Goal: Information Seeking & Learning: Learn about a topic

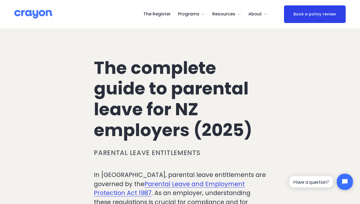
click at [0, 0] on span "Parent Hub" at bounding box center [0, 0] width 0 height 0
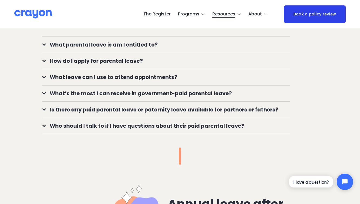
scroll to position [416, 0]
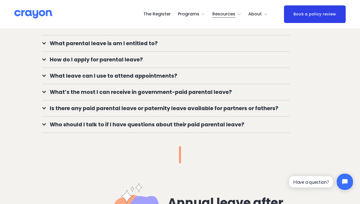
click at [144, 47] on span "What parental leave is am I entitled to?" at bounding box center [168, 43] width 244 height 8
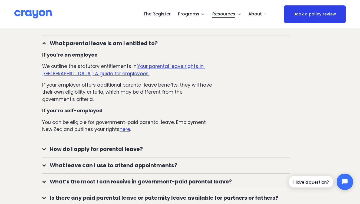
click at [144, 47] on span "What parental leave is am I entitled to?" at bounding box center [168, 43] width 244 height 8
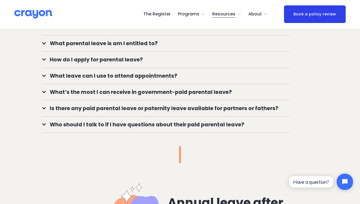
click at [141, 46] on span "What parental leave is am I entitled to?" at bounding box center [168, 43] width 244 height 8
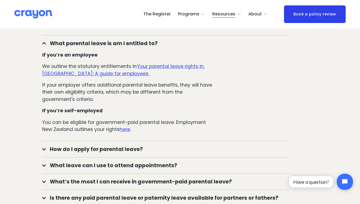
click at [150, 69] on u "Your parental leave rights in [GEOGRAPHIC_DATA]: A guide for employees." at bounding box center [123, 70] width 163 height 14
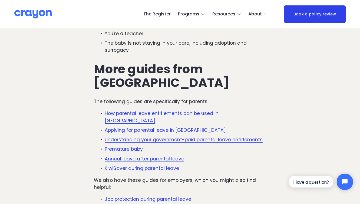
scroll to position [1478, 0]
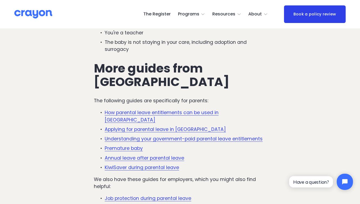
click at [188, 135] on link "Understanding your government-paid parental leave entitlements" at bounding box center [184, 138] width 158 height 6
click at [186, 126] on link "Applying for parental leave in New Zealand" at bounding box center [165, 129] width 121 height 6
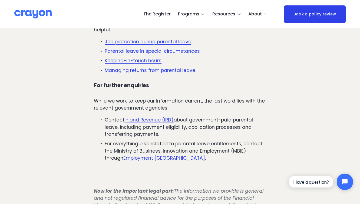
scroll to position [1637, 0]
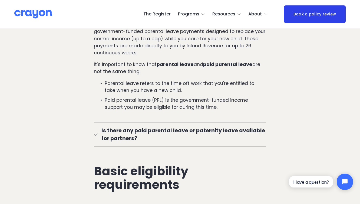
scroll to position [354, 0]
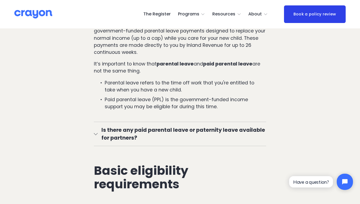
click at [239, 131] on span "Is there any paid parental leave or paternity leave available for partners?" at bounding box center [182, 134] width 168 height 16
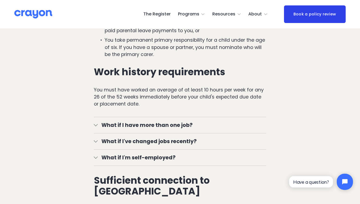
scroll to position [724, 0]
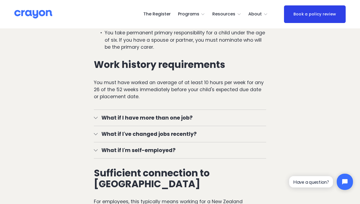
click at [235, 115] on span "What if I have more than one job?" at bounding box center [182, 118] width 168 height 8
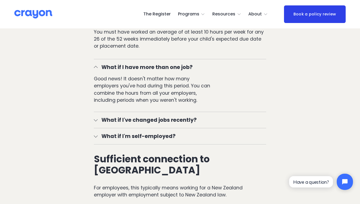
scroll to position [776, 0]
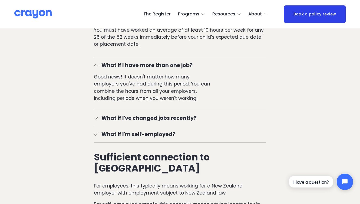
click at [235, 115] on button "What if I've changed jobs recently?" at bounding box center [180, 118] width 172 height 16
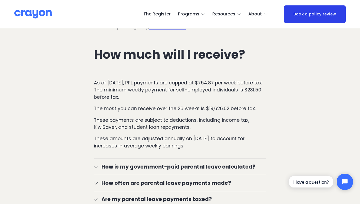
scroll to position [1104, 0]
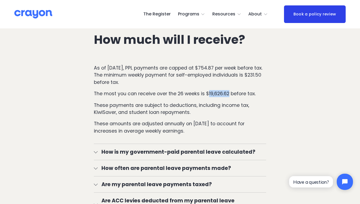
drag, startPoint x: 229, startPoint y: 95, endPoint x: 208, endPoint y: 95, distance: 21.1
click at [208, 95] on p "The most you can receive over the 26 weeks is $19,626.62 before tax." at bounding box center [180, 93] width 172 height 7
drag, startPoint x: 223, startPoint y: 68, endPoint x: 208, endPoint y: 69, distance: 15.2
click at [208, 69] on p "As of July 1, 2024, PPL payments are capped at $754.87 per week before tax. The…" at bounding box center [180, 74] width 172 height 21
copy p "754.87"
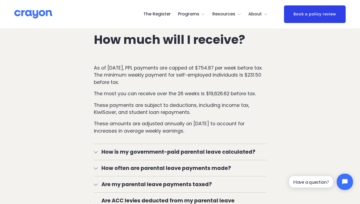
click at [213, 68] on p "As of July 1, 2024, PPL payments are capped at $754.87 per week before tax. The…" at bounding box center [180, 74] width 172 height 21
copy p "754.87"
click at [207, 154] on span "How is my government-paid parental leave calculated?" at bounding box center [182, 152] width 168 height 8
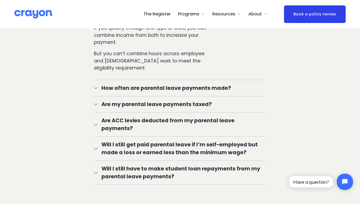
scroll to position [1495, 0]
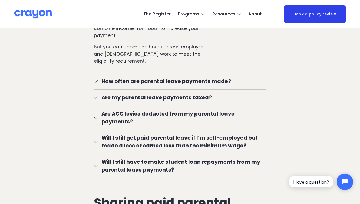
click at [236, 83] on span "How often are parental leave payments made?" at bounding box center [182, 81] width 168 height 8
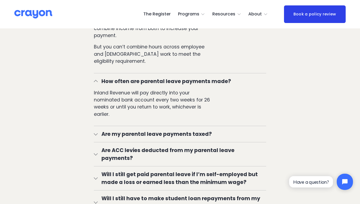
click at [236, 83] on span "How often are parental leave payments made?" at bounding box center [182, 81] width 168 height 8
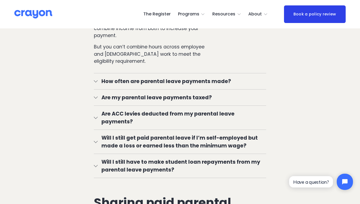
click at [236, 100] on span "Are my parental leave payments taxed?" at bounding box center [182, 97] width 168 height 8
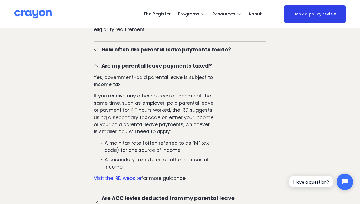
scroll to position [1529, 0]
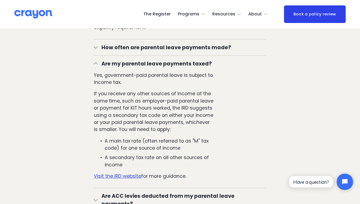
click at [197, 62] on span "Are my parental leave payments taxed?" at bounding box center [182, 64] width 168 height 8
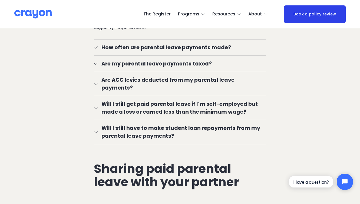
click at [198, 82] on span "Are ACC levies deducted from my parental leave payments?" at bounding box center [182, 84] width 168 height 16
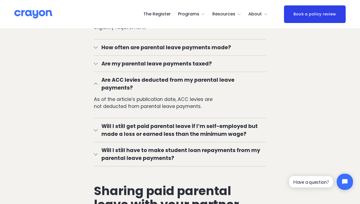
click at [198, 82] on span "Are ACC levies deducted from my parental leave payments?" at bounding box center [182, 84] width 168 height 16
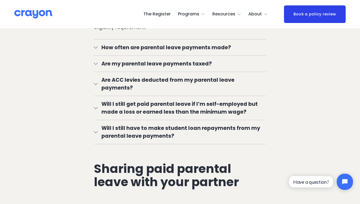
click at [199, 83] on span "Are ACC levies deducted from my parental leave payments?" at bounding box center [182, 84] width 168 height 16
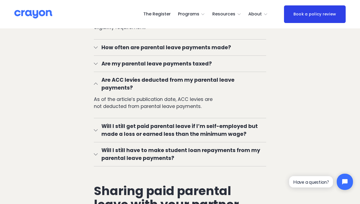
click at [199, 83] on span "Are ACC levies deducted from my parental leave payments?" at bounding box center [182, 84] width 168 height 16
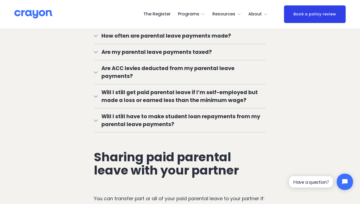
scroll to position [1544, 0]
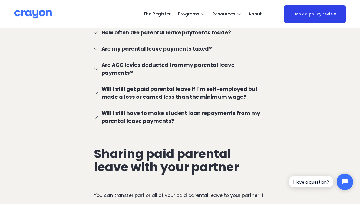
click at [203, 94] on span "Will I still get paid parental leave if I’m self-employed but made a loss or ea…" at bounding box center [182, 93] width 168 height 16
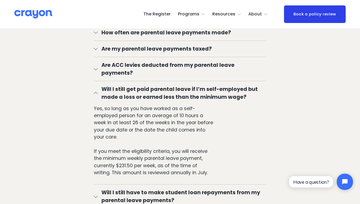
click at [205, 85] on span "Will I still get paid parental leave if I’m self-employed but made a loss or ea…" at bounding box center [182, 93] width 168 height 16
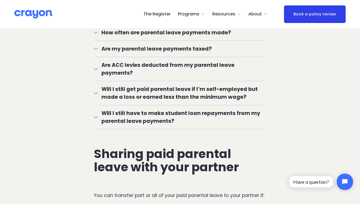
click at [198, 115] on span "Will I still have to make student loan repayments from my parental leave paymen…" at bounding box center [182, 117] width 168 height 16
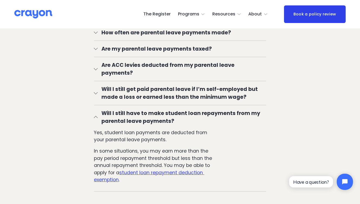
click at [197, 109] on span "Will I still have to make student loan repayments from my parental leave paymen…" at bounding box center [182, 117] width 168 height 16
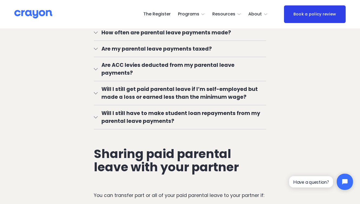
click at [197, 109] on span "Will I still have to make student loan repayments from my parental leave paymen…" at bounding box center [182, 117] width 168 height 16
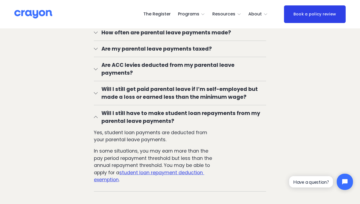
click at [183, 169] on u "student loan repayment deduction exemption" at bounding box center [149, 176] width 110 height 14
click at [201, 109] on span "Will I still have to make student loan repayments from my parental leave paymen…" at bounding box center [182, 117] width 168 height 16
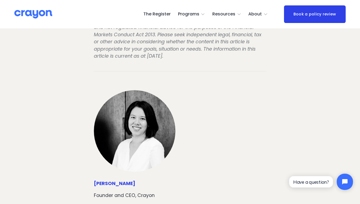
scroll to position [3478, 0]
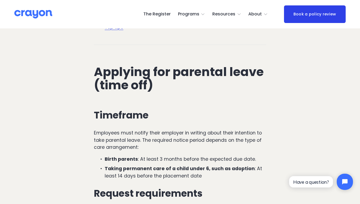
scroll to position [309, 0]
